Goal: Information Seeking & Learning: Learn about a topic

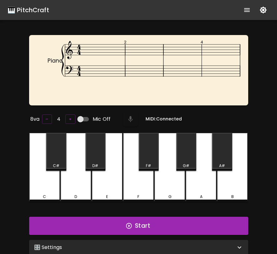
scroll to position [38, 0]
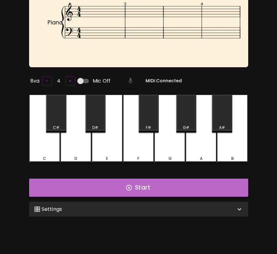
click at [177, 190] on button "Start" at bounding box center [138, 188] width 219 height 18
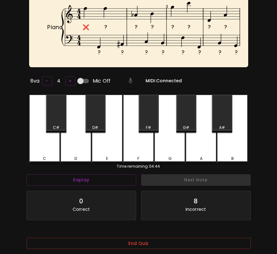
click at [144, 120] on div "F#" at bounding box center [149, 114] width 20 height 38
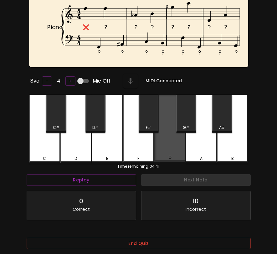
click at [161, 139] on div "G" at bounding box center [169, 129] width 31 height 68
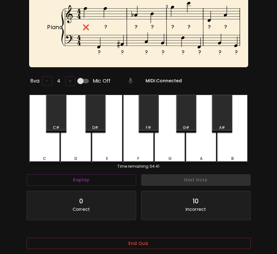
click at [150, 142] on div "F" at bounding box center [138, 129] width 31 height 69
click at [116, 140] on div "E" at bounding box center [107, 129] width 31 height 69
click at [100, 111] on div "D#" at bounding box center [95, 114] width 20 height 38
click at [89, 125] on div "D#" at bounding box center [95, 128] width 19 height 6
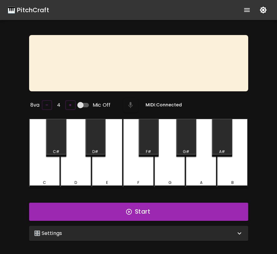
scroll to position [38, 0]
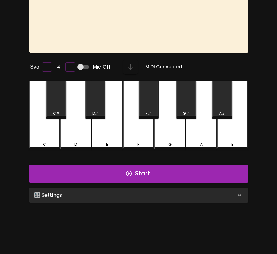
click at [102, 127] on div "E" at bounding box center [107, 115] width 31 height 69
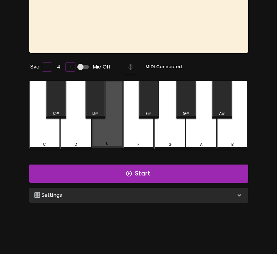
click at [102, 127] on div "E" at bounding box center [107, 115] width 31 height 68
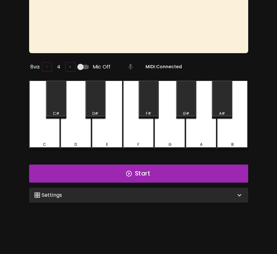
click at [102, 127] on div "E" at bounding box center [107, 115] width 31 height 69
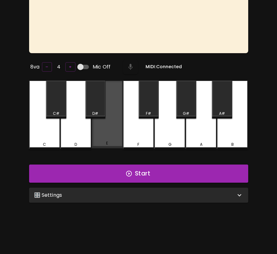
click at [102, 127] on div "E" at bounding box center [107, 115] width 31 height 68
click at [108, 137] on div "E" at bounding box center [107, 115] width 31 height 68
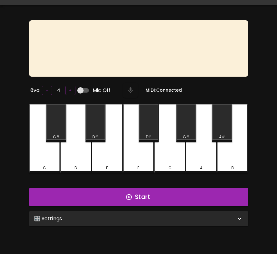
scroll to position [0, 0]
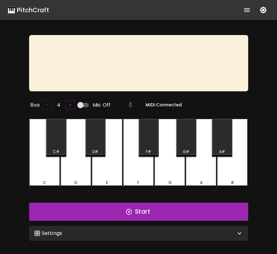
click at [110, 180] on div "E" at bounding box center [107, 183] width 30 height 6
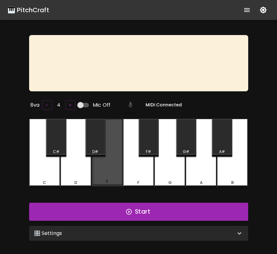
click at [110, 180] on div "E" at bounding box center [107, 182] width 30 height 6
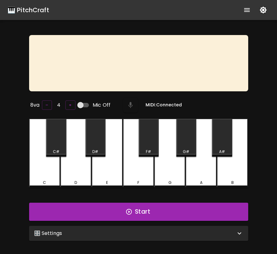
click at [109, 171] on div "E" at bounding box center [107, 153] width 31 height 69
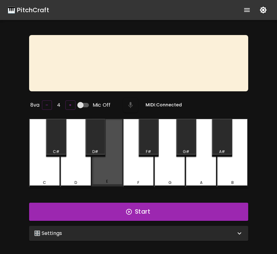
click at [109, 171] on div "E" at bounding box center [107, 153] width 31 height 68
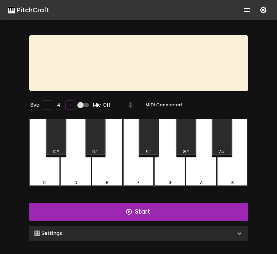
click at [110, 172] on div "E" at bounding box center [107, 153] width 31 height 69
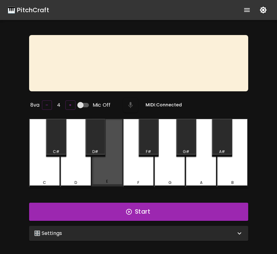
click at [110, 172] on div "E" at bounding box center [107, 153] width 31 height 68
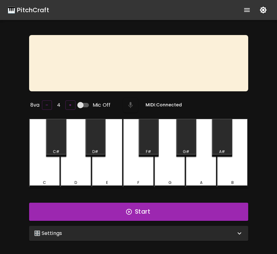
click at [113, 172] on div "E" at bounding box center [107, 153] width 31 height 69
click at [247, 8] on icon "show more" at bounding box center [247, 10] width 6 height 4
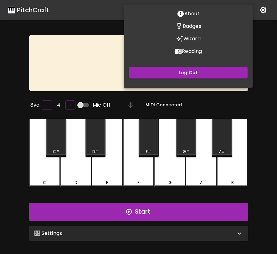
click at [30, 10] on div at bounding box center [138, 127] width 277 height 254
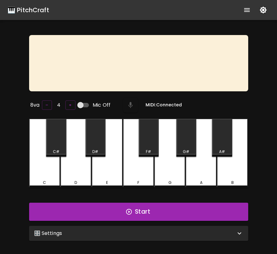
click at [30, 10] on div "🎹 PitchCraft" at bounding box center [29, 10] width 42 height 10
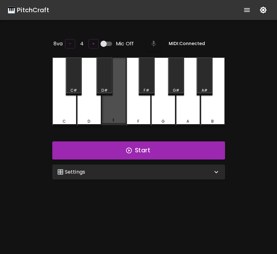
click at [120, 104] on div "E" at bounding box center [114, 92] width 24 height 68
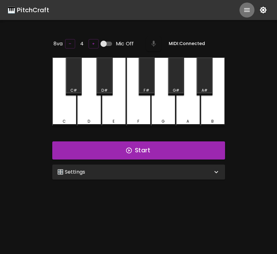
click at [246, 9] on icon "show more" at bounding box center [247, 10] width 8 height 8
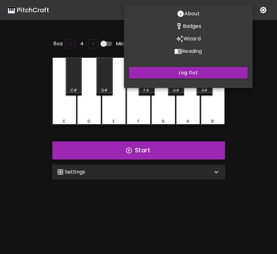
click at [186, 52] on p "Reading" at bounding box center [192, 52] width 20 height 8
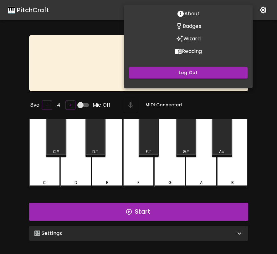
click at [109, 172] on div at bounding box center [138, 127] width 277 height 254
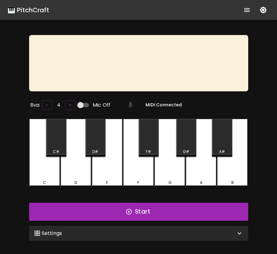
click at [109, 172] on body "🎹 PitchCraft About Badges Wizard Reading Pro Log Out 8va – 4 + Mic Off MIDI: Co…" at bounding box center [138, 158] width 277 height 317
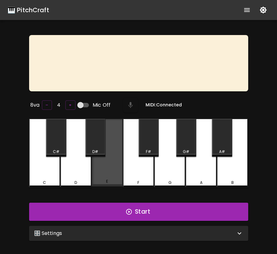
click at [109, 172] on div "E" at bounding box center [107, 153] width 31 height 68
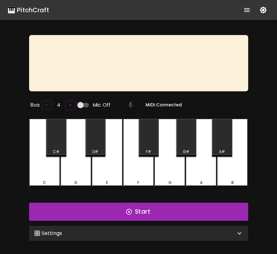
click at [169, 174] on div "G" at bounding box center [169, 153] width 31 height 69
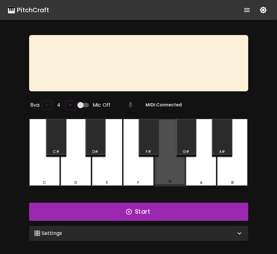
click at [169, 174] on div "G" at bounding box center [169, 153] width 31 height 68
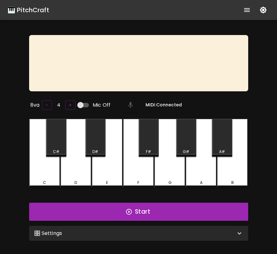
click at [169, 174] on div "G" at bounding box center [169, 153] width 31 height 69
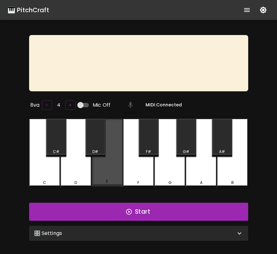
click at [104, 177] on div "E" at bounding box center [107, 153] width 31 height 68
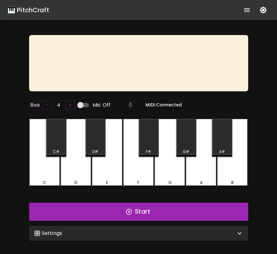
click at [38, 169] on div "C" at bounding box center [44, 153] width 31 height 69
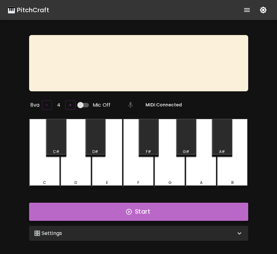
click at [77, 213] on button "Start" at bounding box center [138, 212] width 219 height 18
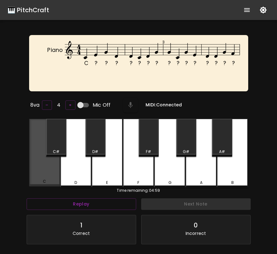
click at [49, 175] on div "C" at bounding box center [44, 153] width 31 height 68
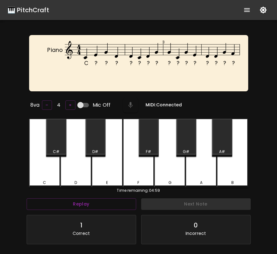
click at [109, 175] on div "E" at bounding box center [107, 153] width 31 height 69
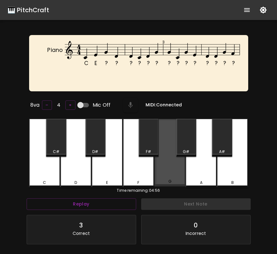
click at [159, 170] on div "G" at bounding box center [169, 153] width 31 height 68
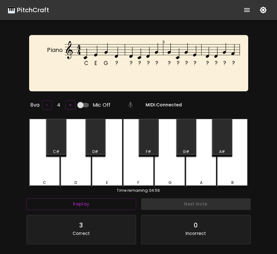
click at [78, 174] on div "D" at bounding box center [75, 153] width 31 height 69
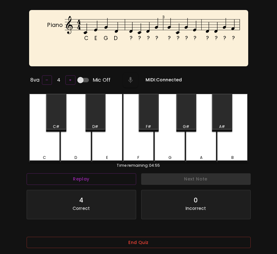
scroll to position [63, 0]
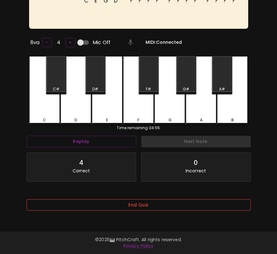
click at [114, 210] on button "End Quiz" at bounding box center [139, 205] width 224 height 12
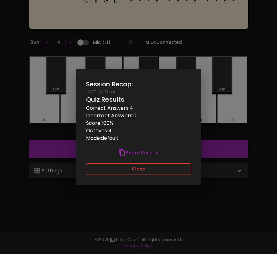
click at [126, 170] on button "Close" at bounding box center [138, 169] width 105 height 12
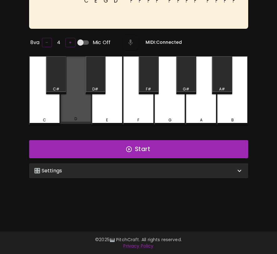
click at [83, 115] on div "D" at bounding box center [75, 90] width 31 height 68
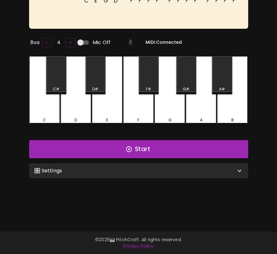
click at [83, 115] on div "D" at bounding box center [75, 90] width 31 height 69
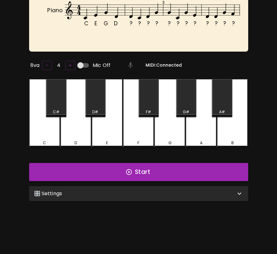
scroll to position [0, 0]
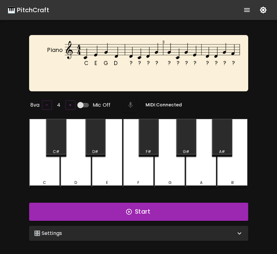
click at [89, 230] on div "🎛️ Settings" at bounding box center [134, 234] width 201 height 8
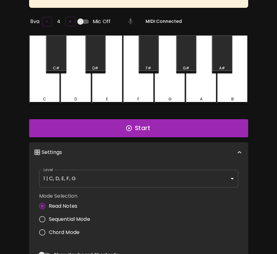
scroll to position [90, 0]
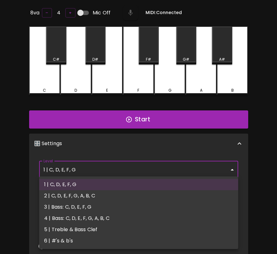
click at [104, 173] on body "🎹 PitchCraft About Badges Wizard Reading Pro Log Out C E G D ? ? ? ? ? ? ? ? ? …" at bounding box center [138, 129] width 277 height 438
click at [80, 241] on li "6 | #'s & b's" at bounding box center [138, 240] width 199 height 11
type input "11"
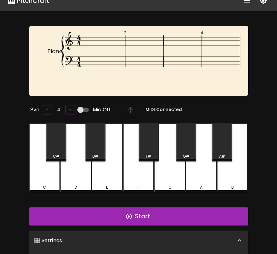
scroll to position [0, 0]
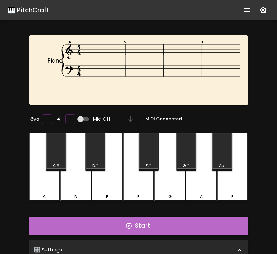
click at [104, 225] on button "Start" at bounding box center [138, 226] width 219 height 18
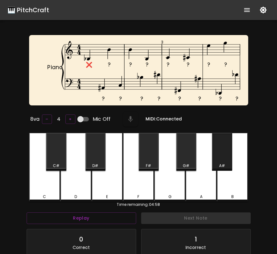
click at [218, 158] on div "A#" at bounding box center [222, 152] width 20 height 38
click at [215, 157] on div "A#" at bounding box center [222, 152] width 20 height 38
click at [214, 157] on div "A#" at bounding box center [222, 152] width 20 height 38
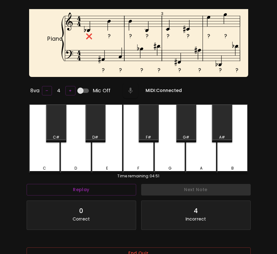
scroll to position [71, 0]
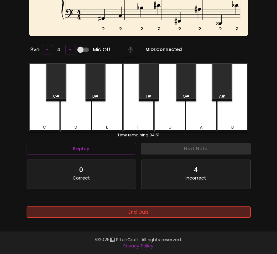
click at [215, 208] on button "End Quiz" at bounding box center [139, 212] width 224 height 12
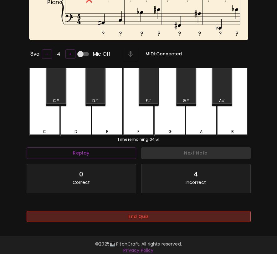
scroll to position [0, 0]
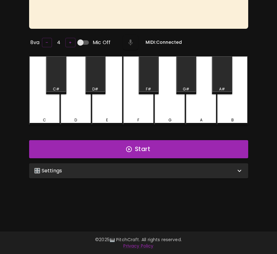
click at [215, 174] on div "🎛️ Settings" at bounding box center [138, 170] width 219 height 15
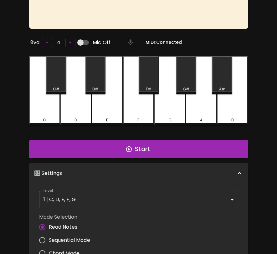
click at [112, 107] on div "E" at bounding box center [107, 90] width 31 height 69
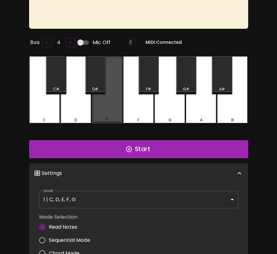
click at [112, 107] on div "E" at bounding box center [107, 90] width 31 height 68
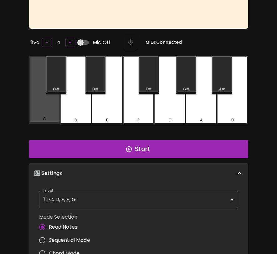
click at [47, 104] on div "C" at bounding box center [44, 90] width 31 height 68
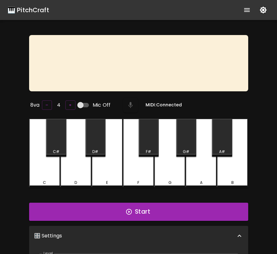
click at [39, 13] on div "🎹 PitchCraft" at bounding box center [29, 10] width 42 height 10
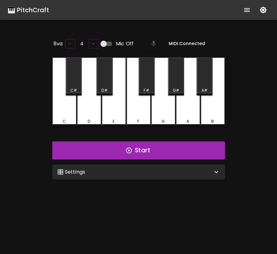
click at [249, 12] on icon "show more" at bounding box center [247, 10] width 6 height 4
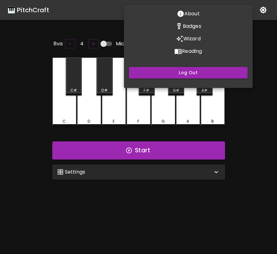
click at [191, 50] on p "Reading" at bounding box center [192, 52] width 20 height 8
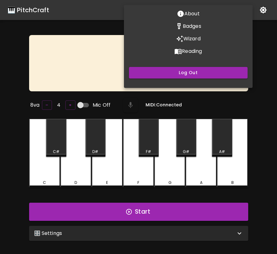
click at [44, 159] on div at bounding box center [138, 127] width 277 height 254
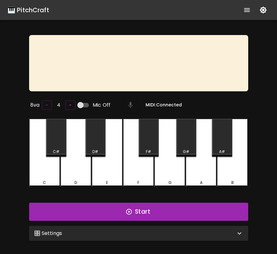
click at [44, 158] on div "About Badges Wizard Reading Log Out" at bounding box center [138, 127] width 277 height 254
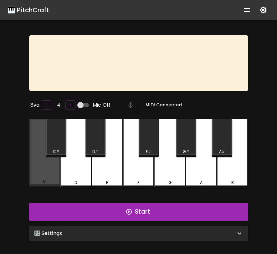
click at [44, 158] on div "C" at bounding box center [44, 153] width 31 height 68
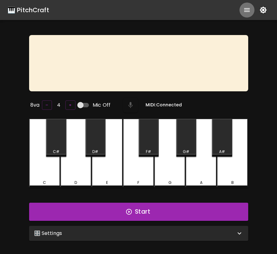
click at [250, 8] on icon "show more" at bounding box center [247, 10] width 8 height 8
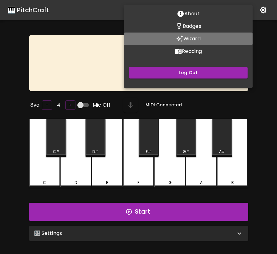
click at [200, 38] on p "Wizard" at bounding box center [191, 39] width 17 height 8
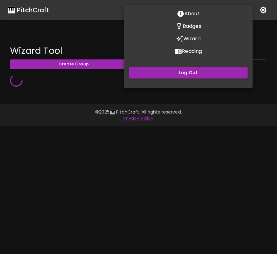
click at [206, 122] on div at bounding box center [138, 127] width 277 height 254
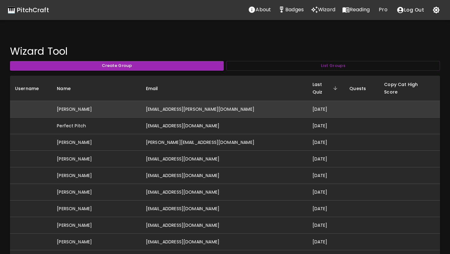
click at [215, 104] on td "[EMAIL_ADDRESS][PERSON_NAME][DOMAIN_NAME]" at bounding box center [224, 109] width 167 height 17
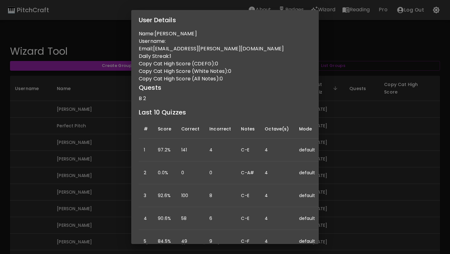
click at [277, 117] on div "User Details Name: [PERSON_NAME] Username: Email: [PERSON_NAME][EMAIL_ADDRESS][…" at bounding box center [225, 127] width 450 height 254
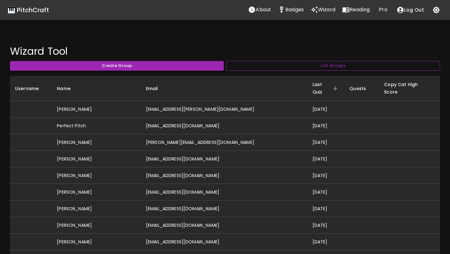
click at [277, 65] on button "List Groups" at bounding box center [333, 66] width 214 height 10
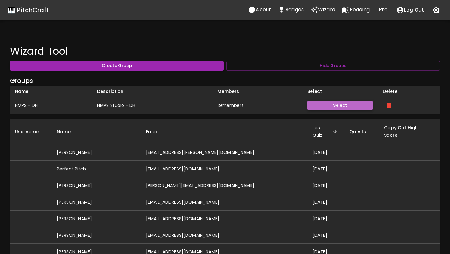
click at [277, 106] on button "Select" at bounding box center [340, 106] width 65 height 10
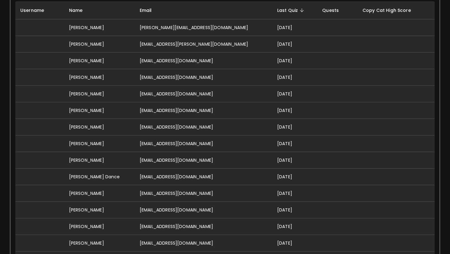
scroll to position [188, 0]
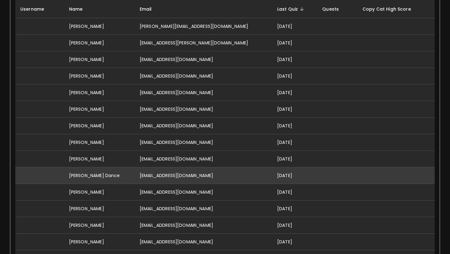
click at [272, 175] on td "[DATE]" at bounding box center [294, 175] width 45 height 17
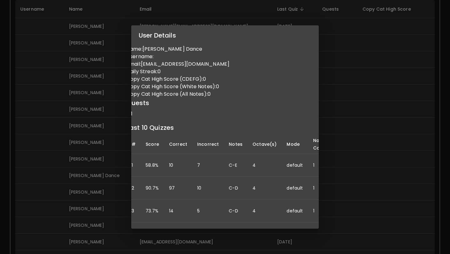
scroll to position [0, 8]
